Goal: Submit feedback/report problem: Submit feedback/report problem

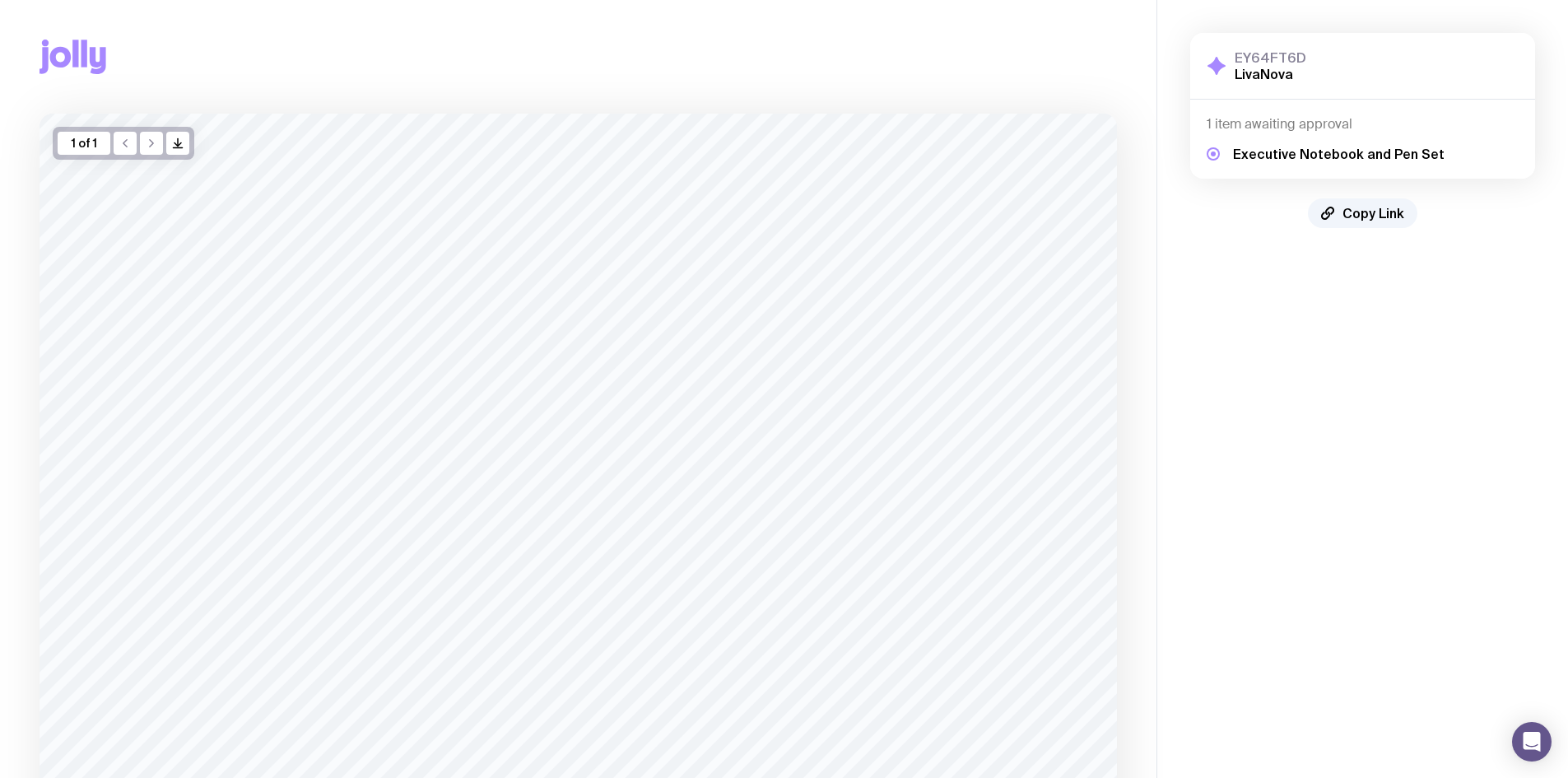
scroll to position [221, 0]
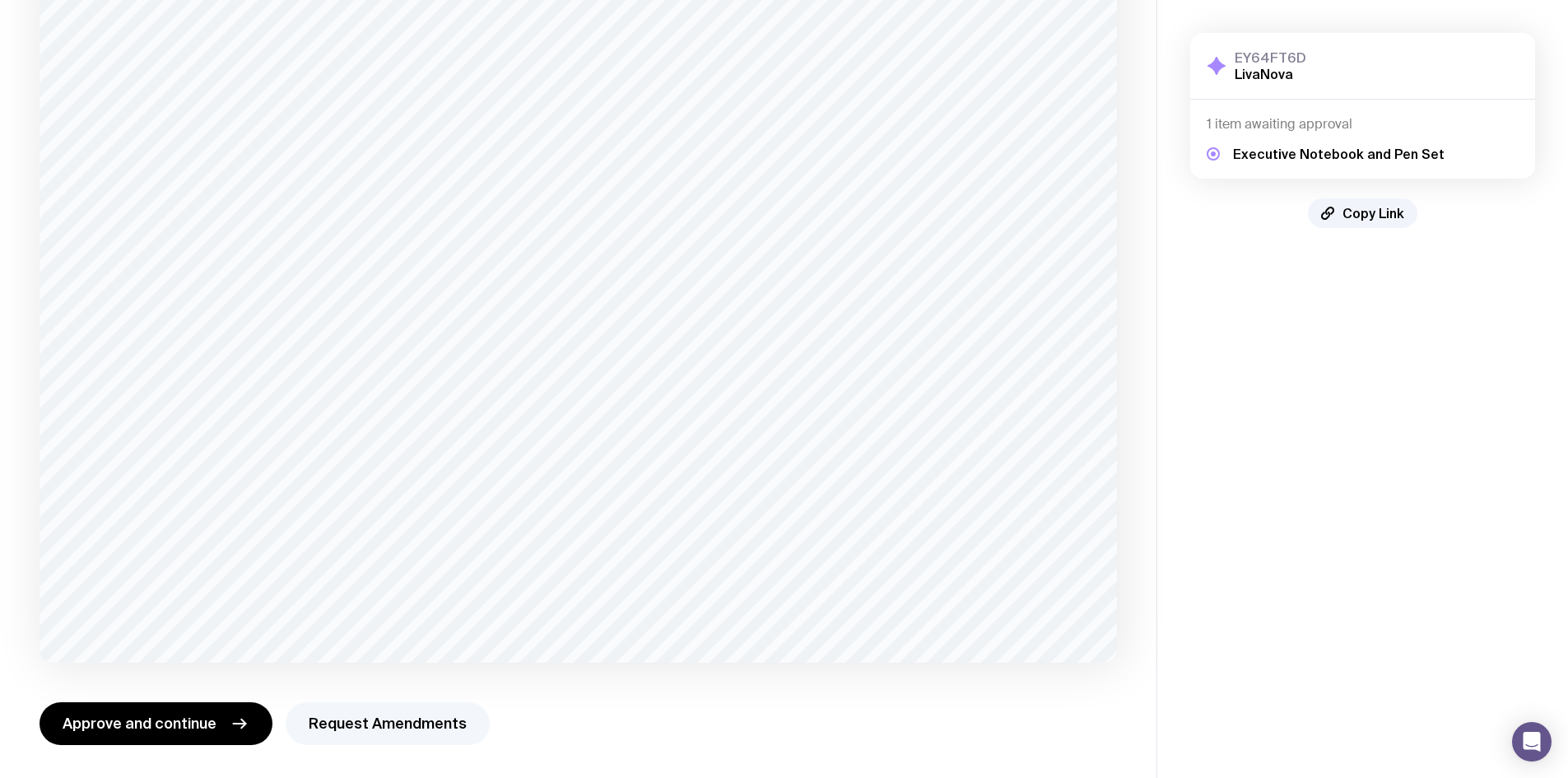
click at [330, 706] on button "Request Amendments" at bounding box center [388, 723] width 204 height 43
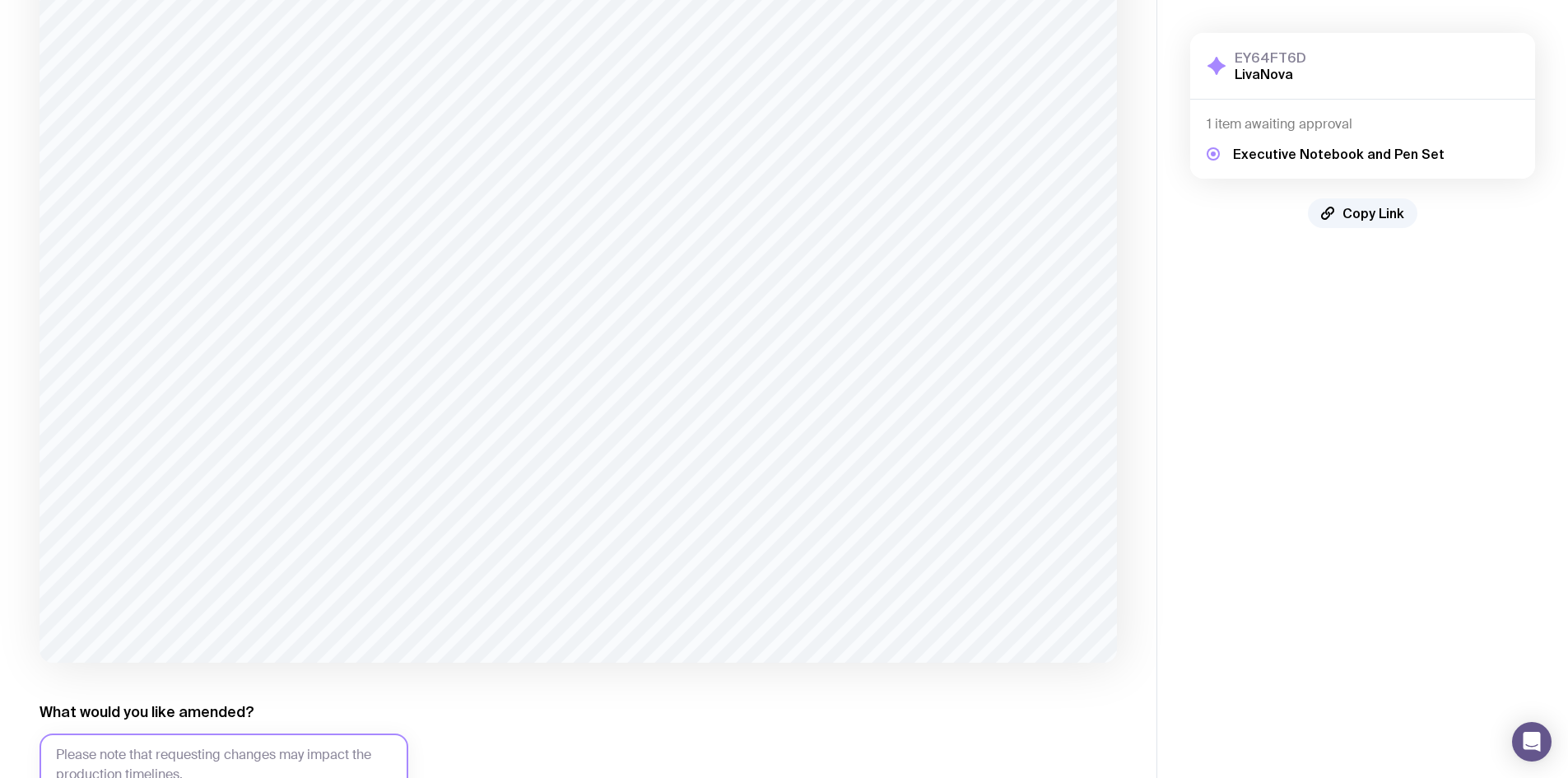
scroll to position [382, 0]
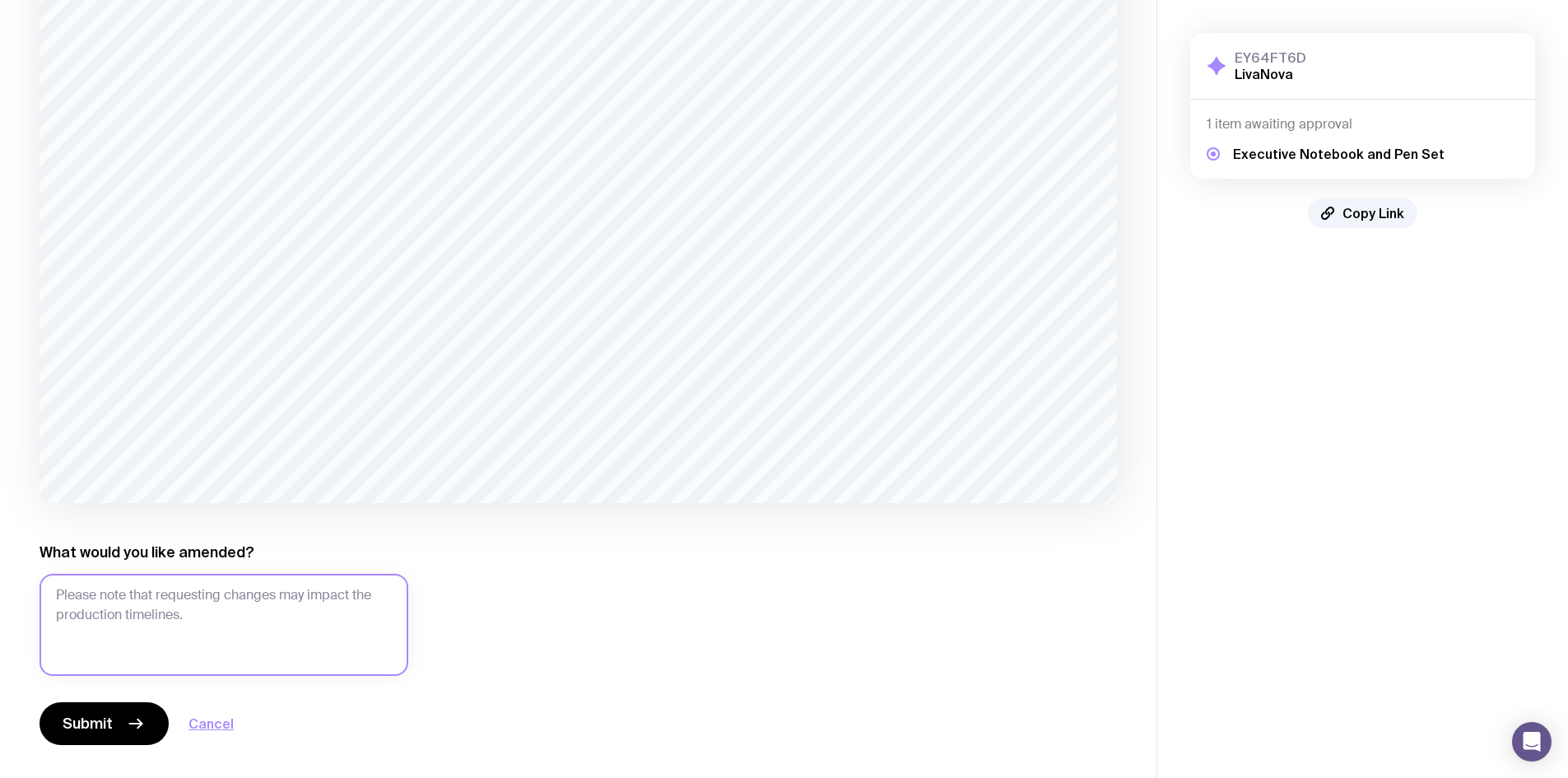
click at [170, 623] on textarea "What would you like amended?" at bounding box center [223, 624] width 369 height 102
type textarea "asd"
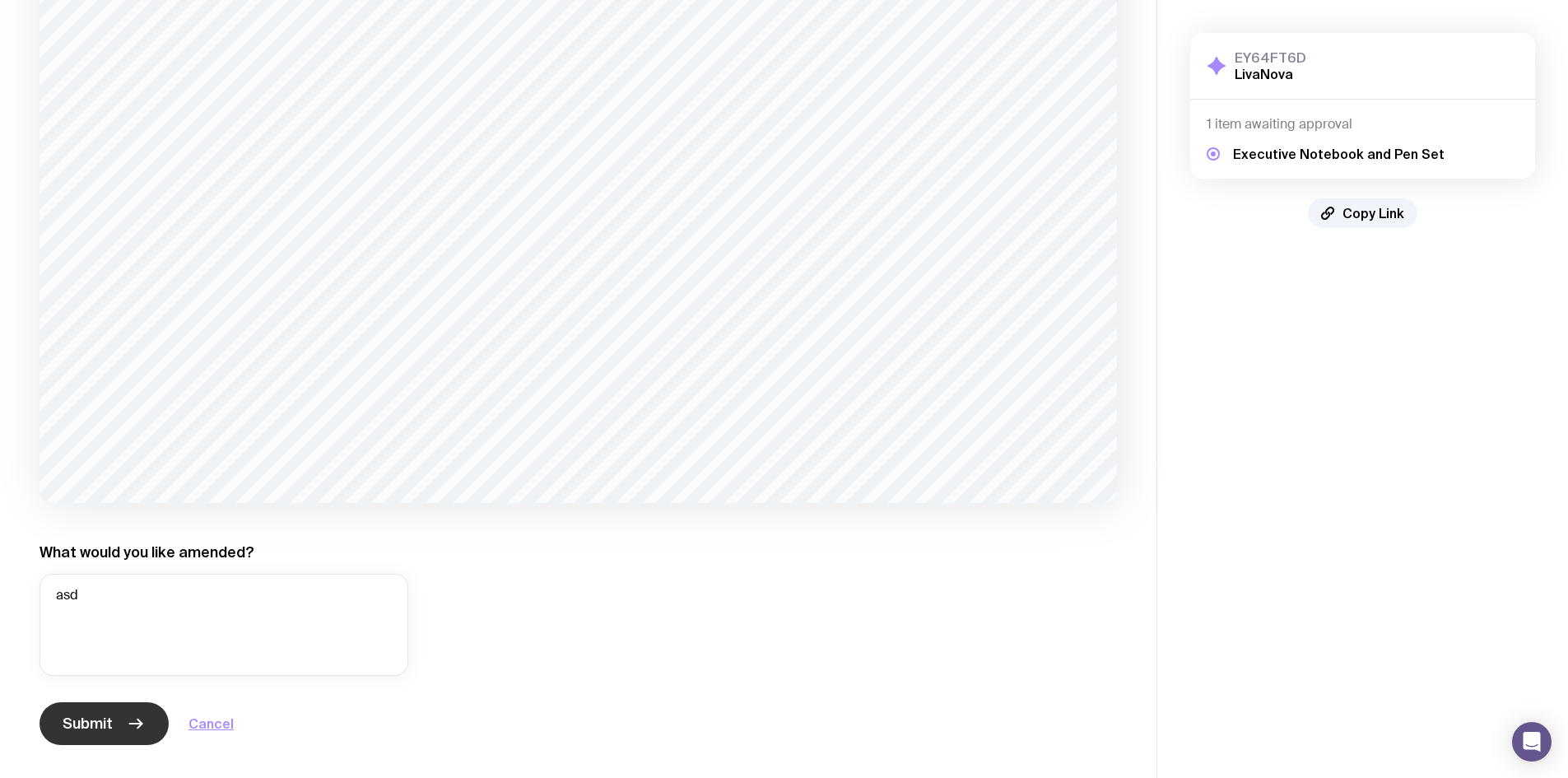
click at [107, 721] on span "Submit" at bounding box center [87, 724] width 50 height 20
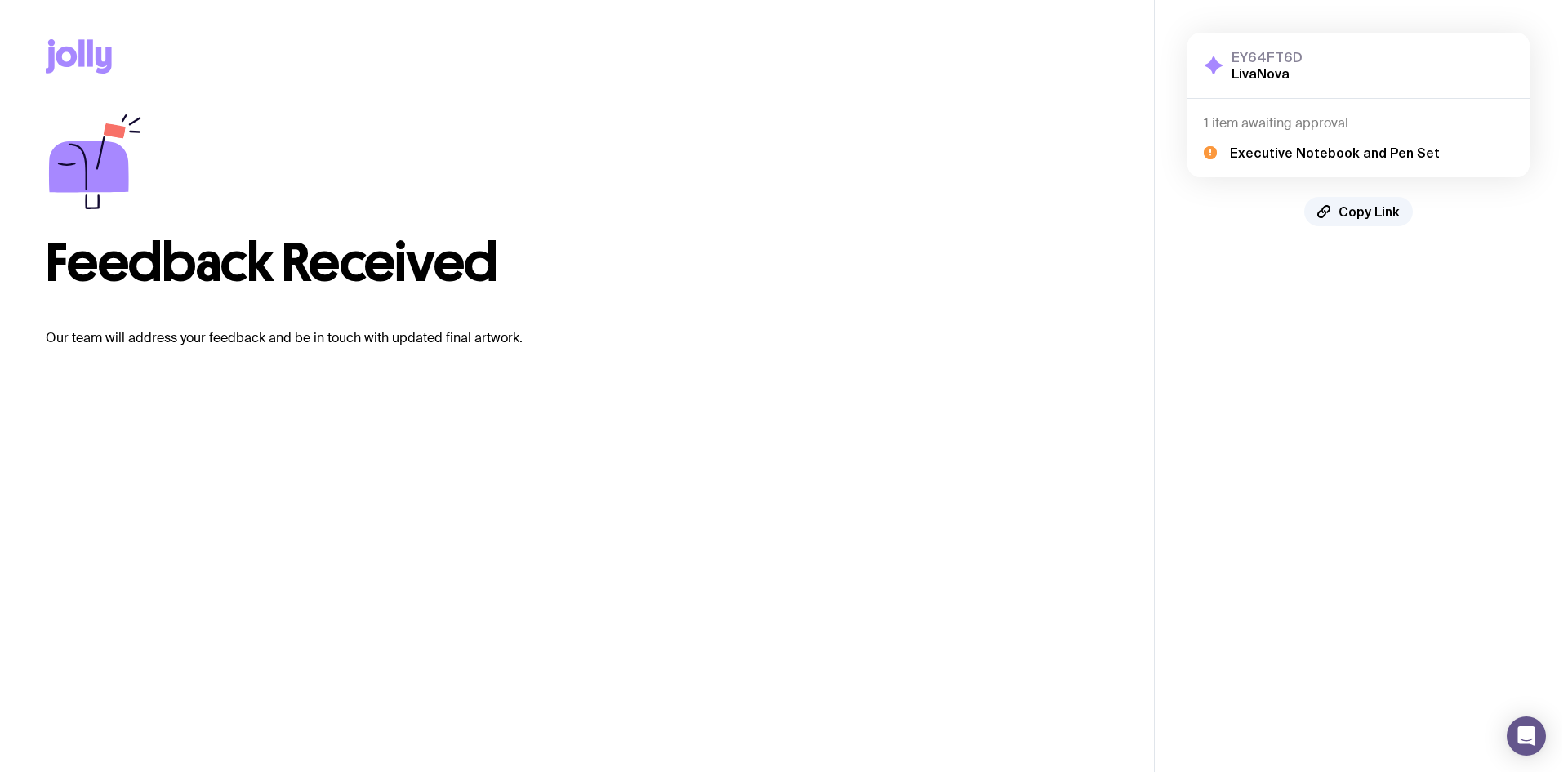
scroll to position [0, 0]
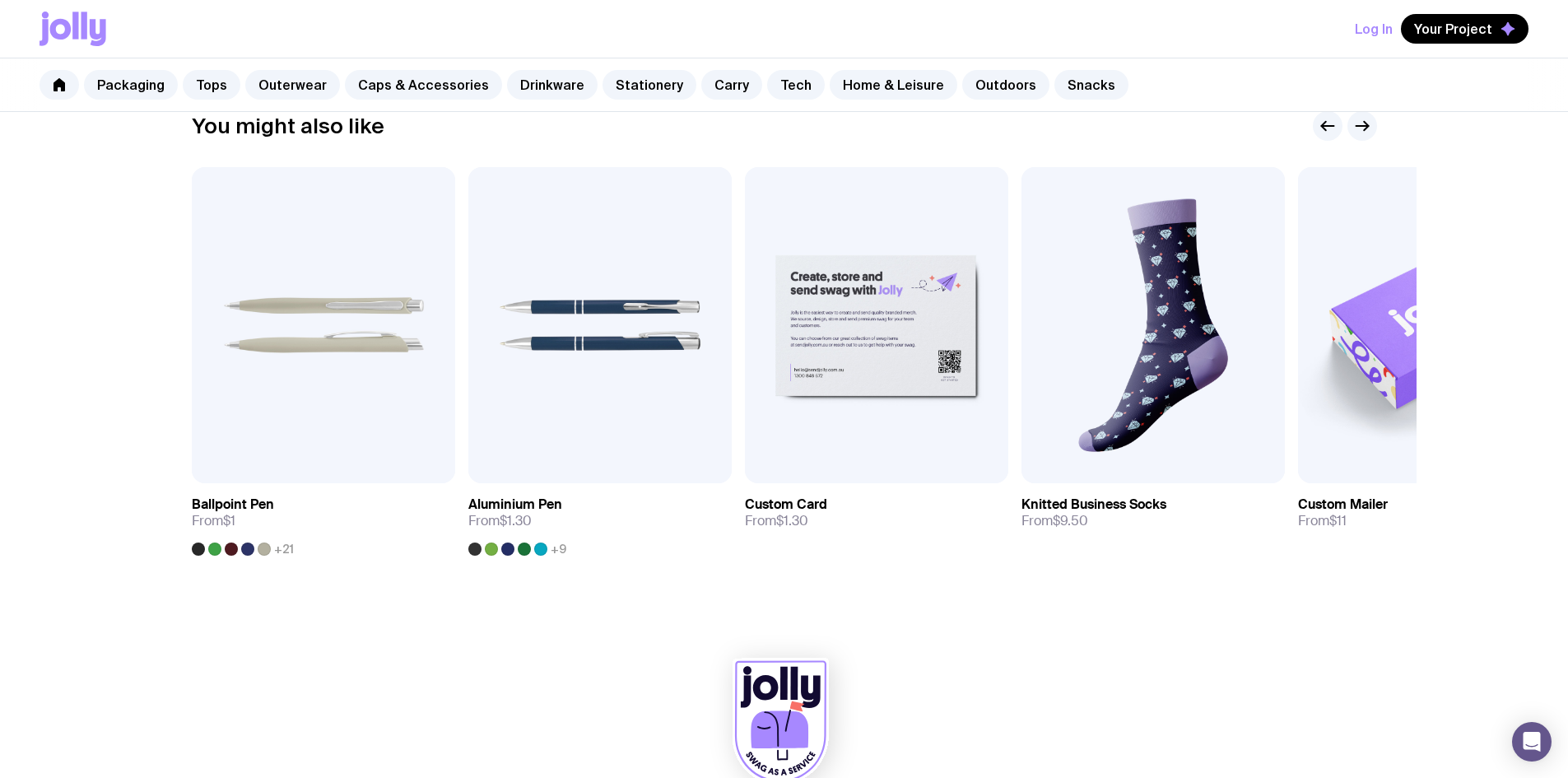
scroll to position [988, 0]
